Goal: Task Accomplishment & Management: Complete application form

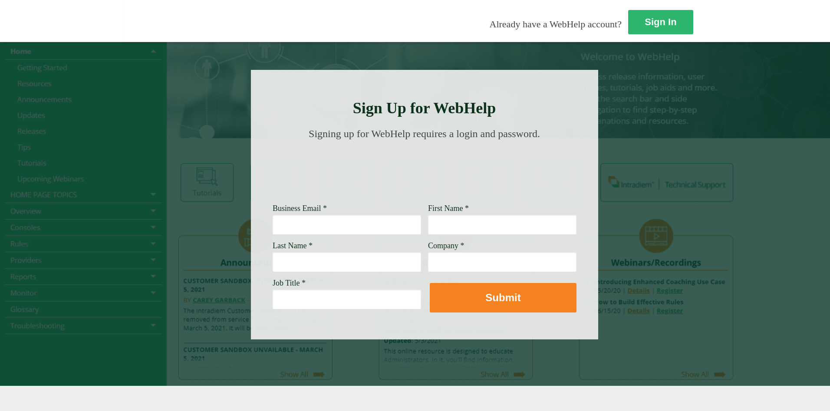
click at [273, 229] on input "Business Email *" at bounding box center [347, 224] width 148 height 20
type input "Christine.R.Nolan@Wellsfargo.com"
click at [428, 227] on input "First Name *" at bounding box center [502, 224] width 148 height 20
type input "[PERSON_NAME]"
click at [273, 271] on input "Last Name *" at bounding box center [347, 262] width 148 height 20
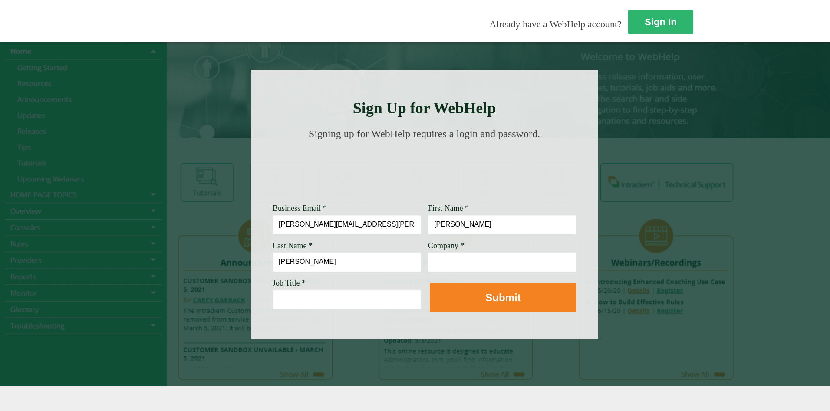
type input "[PERSON_NAME]"
click at [428, 265] on input "Company *" at bounding box center [502, 262] width 148 height 20
type input "[PERSON_NAME] Fargo"
click at [273, 298] on input "Job Title *" at bounding box center [347, 299] width 148 height 20
click at [273, 297] on input "Job Title *" at bounding box center [347, 299] width 148 height 20
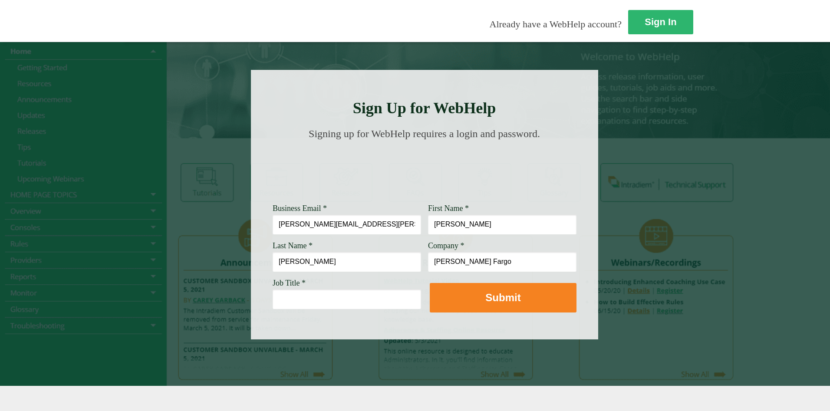
paste input "Customer Service Associate Manager"
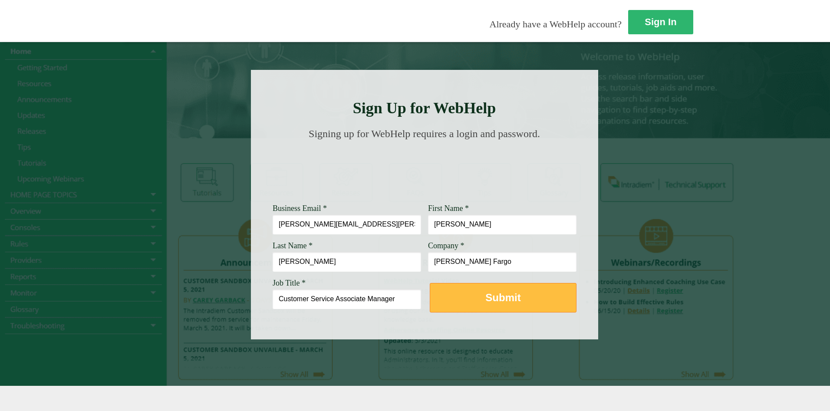
type input "Customer Service Associate Manager"
click at [430, 299] on button "Submit" at bounding box center [503, 298] width 147 height 30
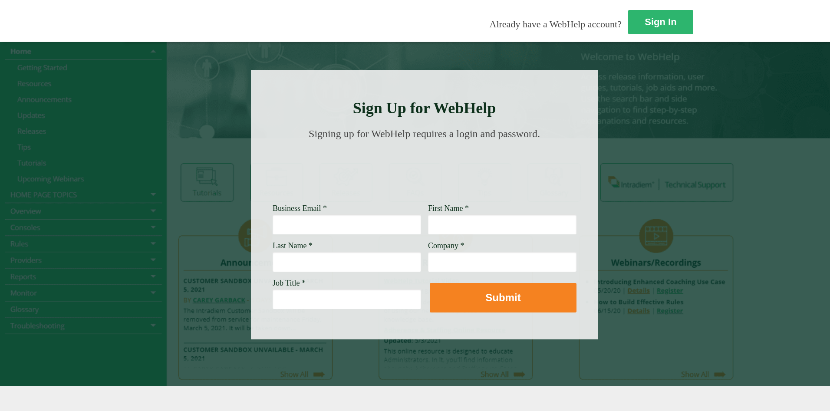
click at [273, 297] on input "Job Title *" at bounding box center [347, 299] width 148 height 20
paste input "Customer Service Associate Manager"
type input "Customer Service Associate Manager"
click at [273, 220] on input "Business Email *" at bounding box center [347, 224] width 148 height 20
type input "[PERSON_NAME][EMAIL_ADDRESS][PERSON_NAME][DOMAIN_NAME]"
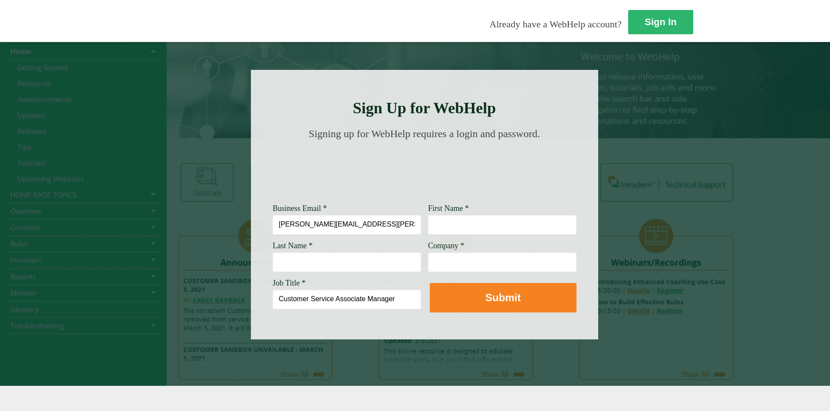
click at [428, 227] on input "First Name *" at bounding box center [502, 224] width 148 height 20
type input "[PERSON_NAME]"
click at [273, 260] on input "Last Name *" at bounding box center [347, 262] width 148 height 20
type input "[PERSON_NAME]"
click at [428, 262] on input "Company *" at bounding box center [502, 262] width 148 height 20
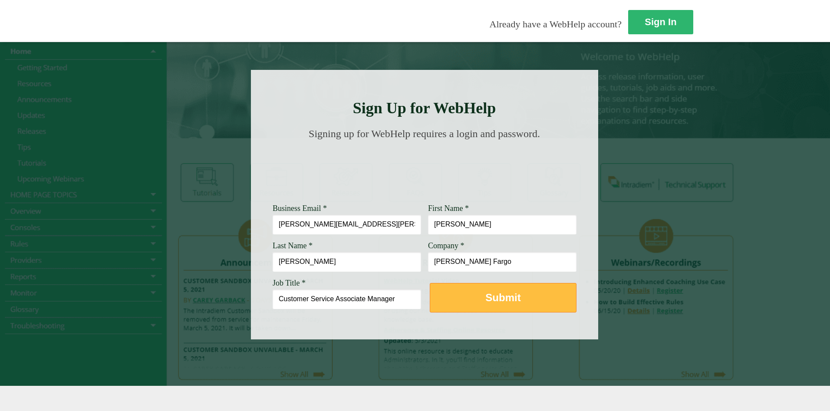
type input "[PERSON_NAME] Fargo"
click at [485, 302] on strong "Submit" at bounding box center [502, 298] width 35 height 12
